Goal: Information Seeking & Learning: Check status

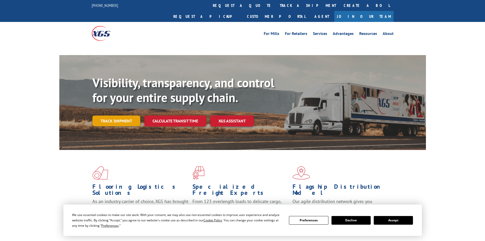
click at [123, 115] on link "Track shipment" at bounding box center [116, 120] width 48 height 11
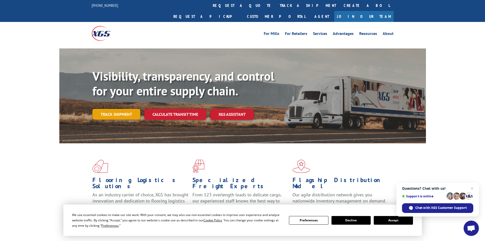
click at [130, 109] on link "Track shipment" at bounding box center [116, 114] width 48 height 11
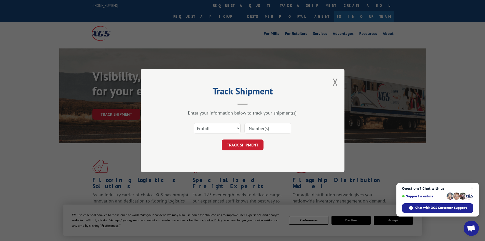
click at [203, 120] on div "Select category... Probill BOL PO" at bounding box center [242, 128] width 153 height 17
drag, startPoint x: 204, startPoint y: 124, endPoint x: 208, endPoint y: 126, distance: 5.1
click at [204, 124] on select "Select category... Probill BOL PO" at bounding box center [217, 128] width 47 height 11
select select "po"
click at [194, 123] on select "Select category... Probill BOL PO" at bounding box center [217, 128] width 47 height 11
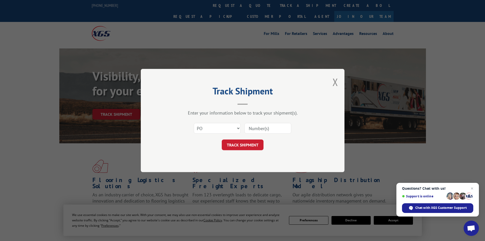
click at [265, 131] on input at bounding box center [267, 128] width 47 height 11
paste input "20544640"
type input "20544640"
click at [257, 148] on button "TRACK SHIPMENT" at bounding box center [243, 144] width 42 height 11
